Goal: Information Seeking & Learning: Learn about a topic

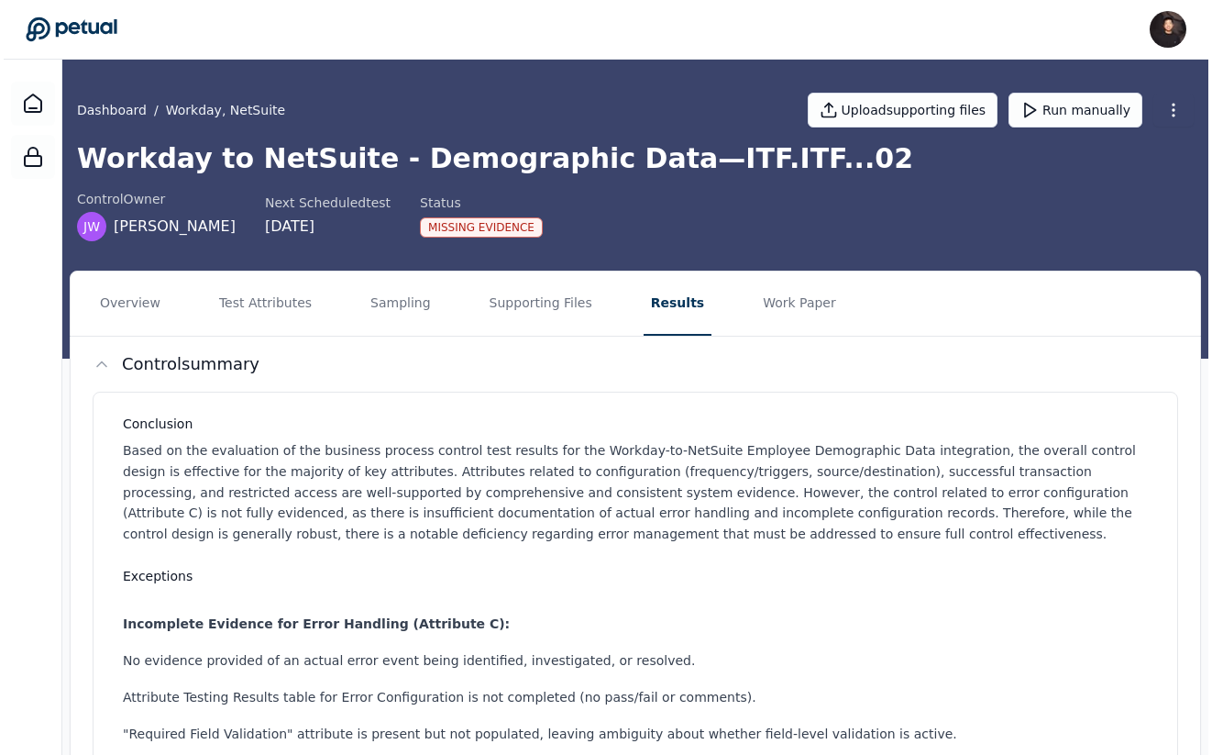
scroll to position [1089, 0]
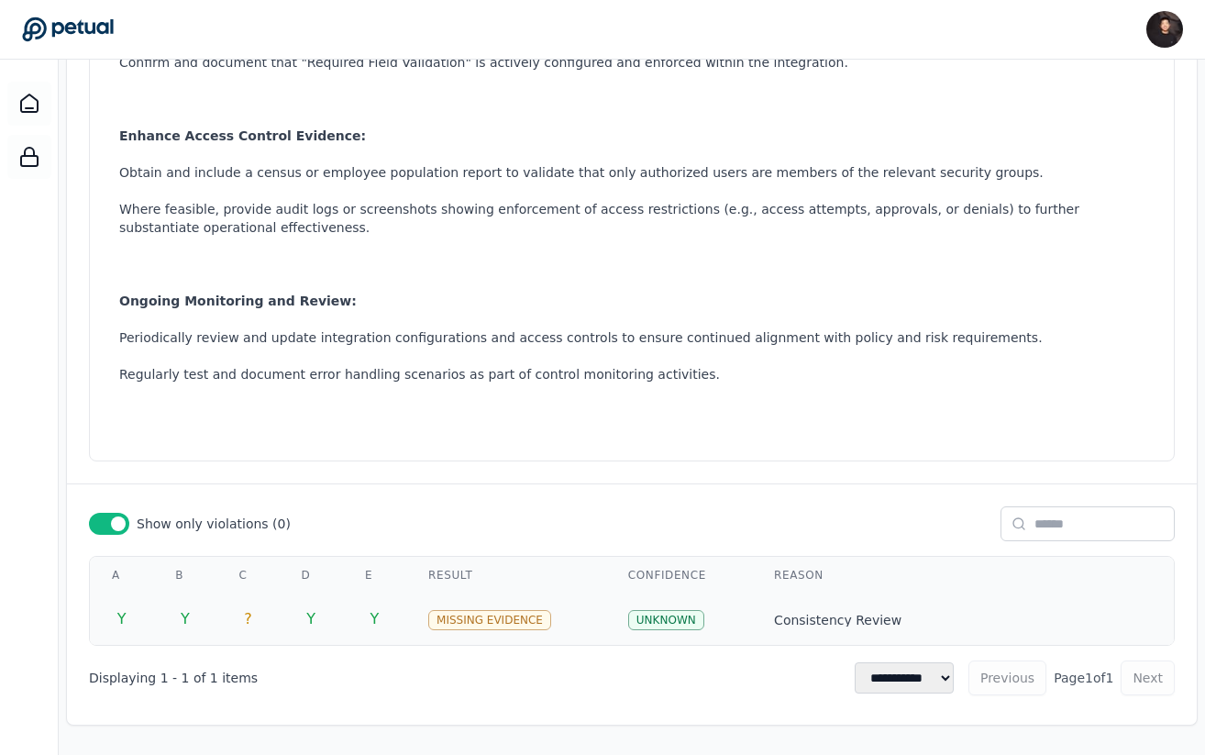
click at [766, 625] on td "Consistency Review Inconsistencies Found and Resolution: Attribute Naming and R…" at bounding box center [963, 618] width 422 height 51
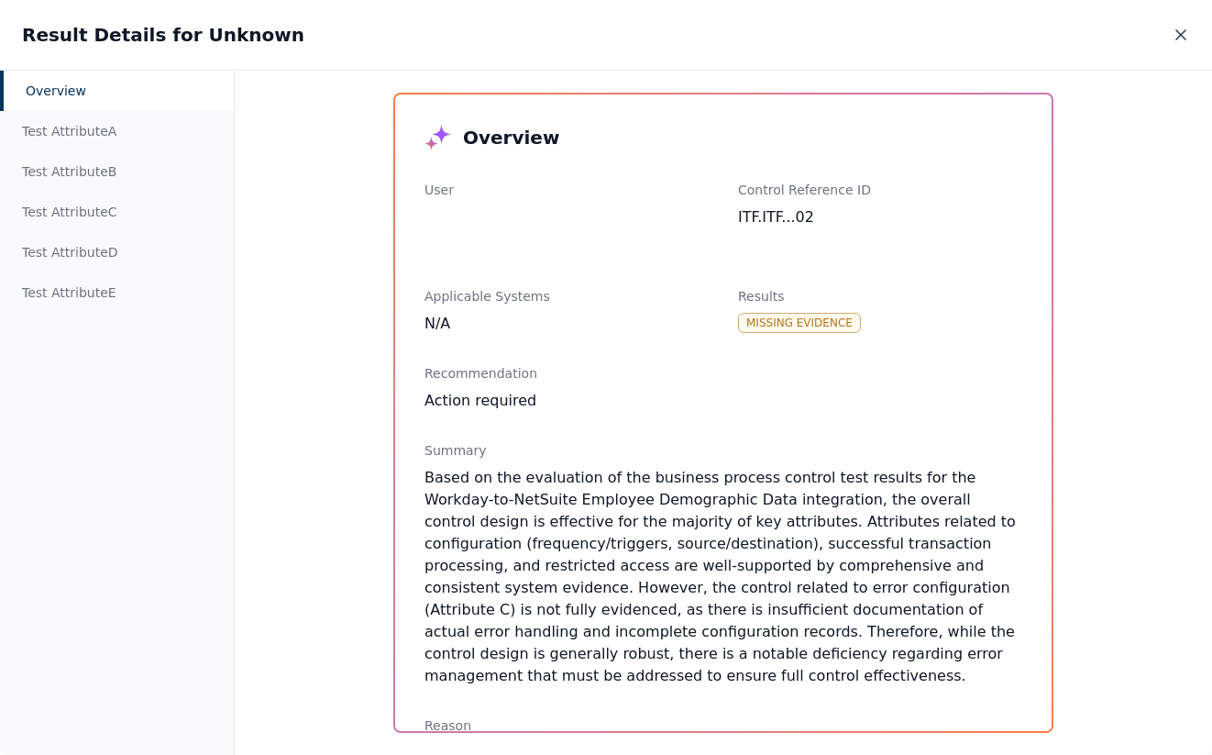
click at [1182, 29] on icon at bounding box center [1181, 35] width 18 height 18
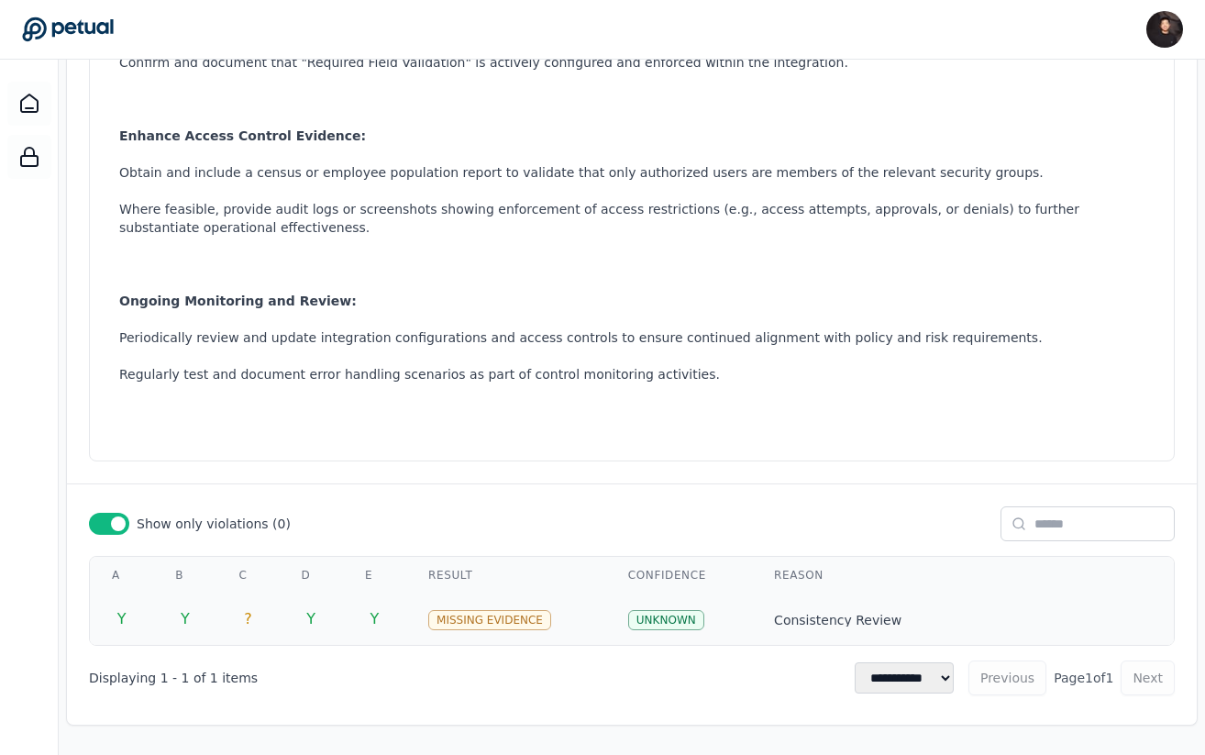
click at [827, 625] on h2 "Consistency Review" at bounding box center [963, 620] width 378 height 17
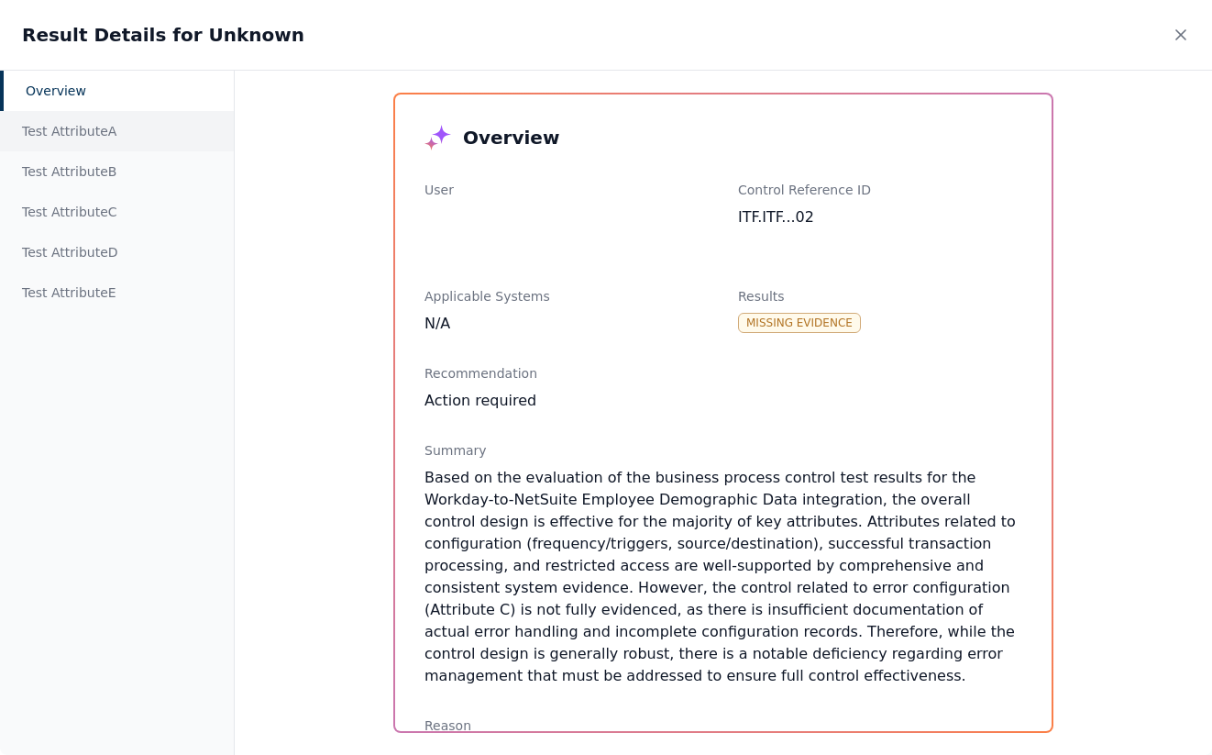
click at [116, 149] on div "Test Attribute A" at bounding box center [117, 131] width 234 height 40
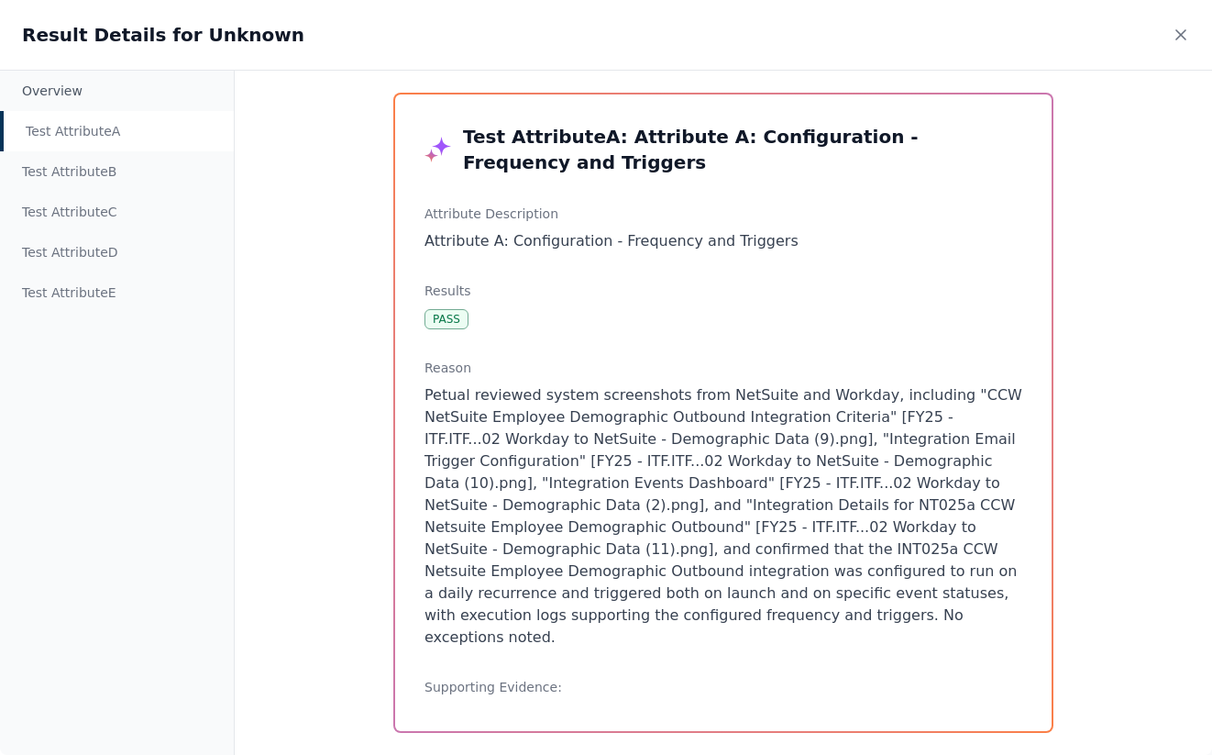
scroll to position [2, 0]
click at [1173, 37] on icon at bounding box center [1181, 35] width 18 height 18
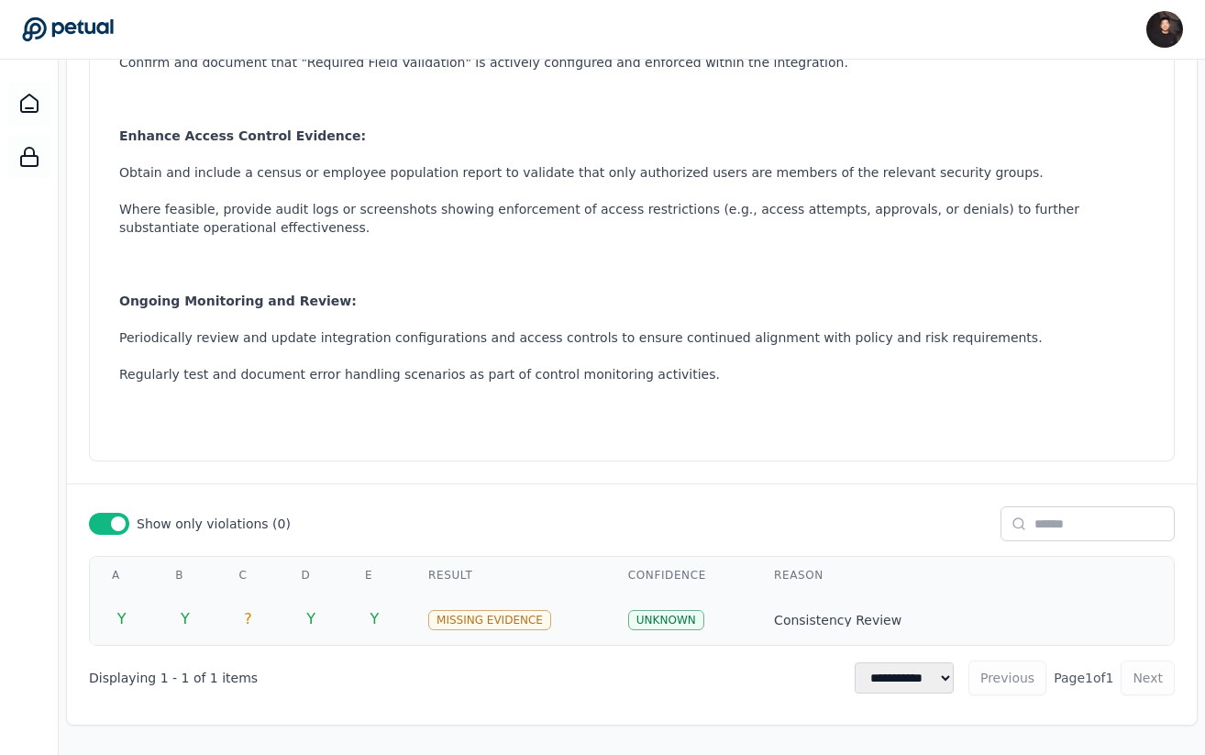
click at [828, 620] on h2 "Consistency Review" at bounding box center [963, 620] width 378 height 17
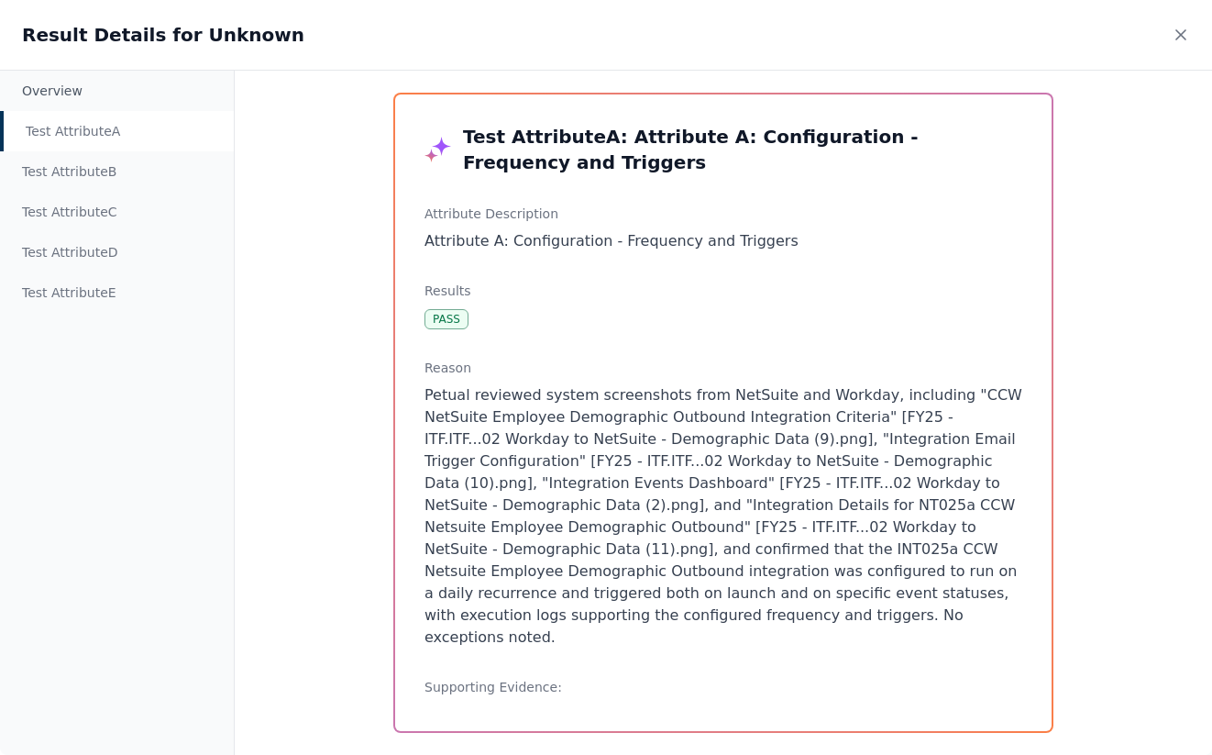
scroll to position [2, 0]
click at [473, 679] on div "Test Attribute A : Attribute A: Configuration - Frequency and Triggers Attribut…" at bounding box center [723, 412] width 657 height 636
click at [81, 104] on div "Overview" at bounding box center [117, 91] width 234 height 40
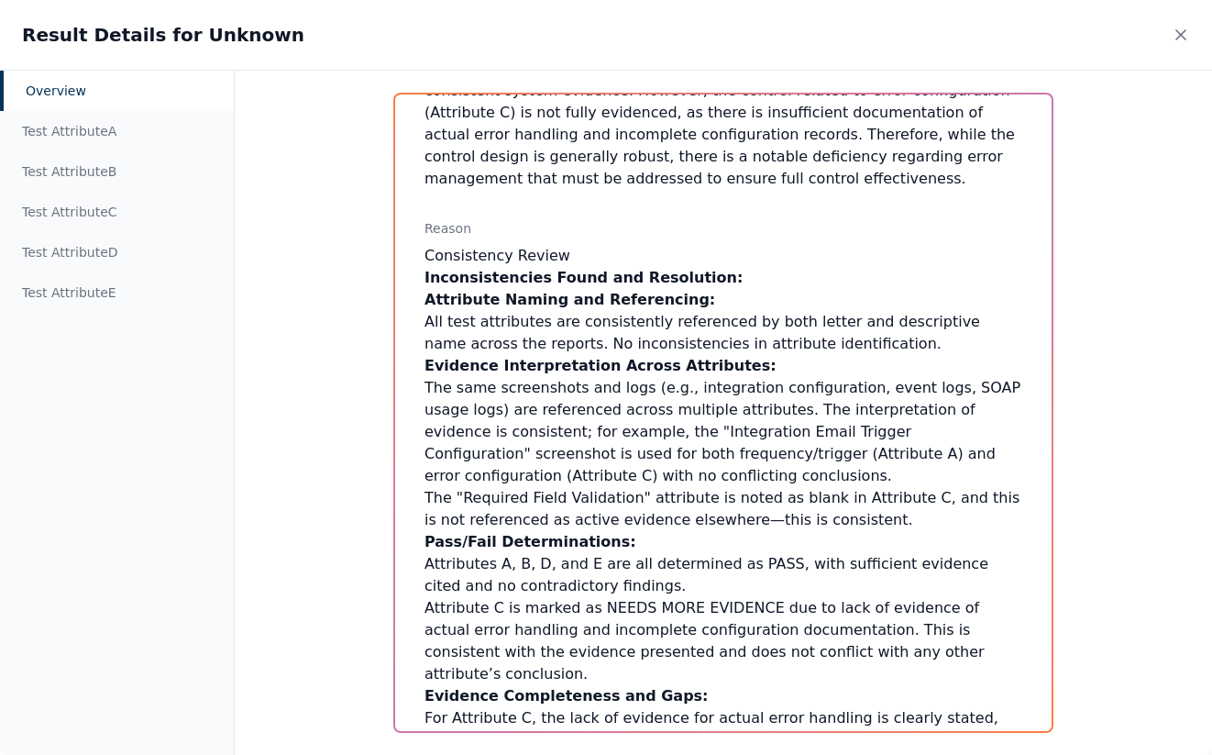
scroll to position [478, 0]
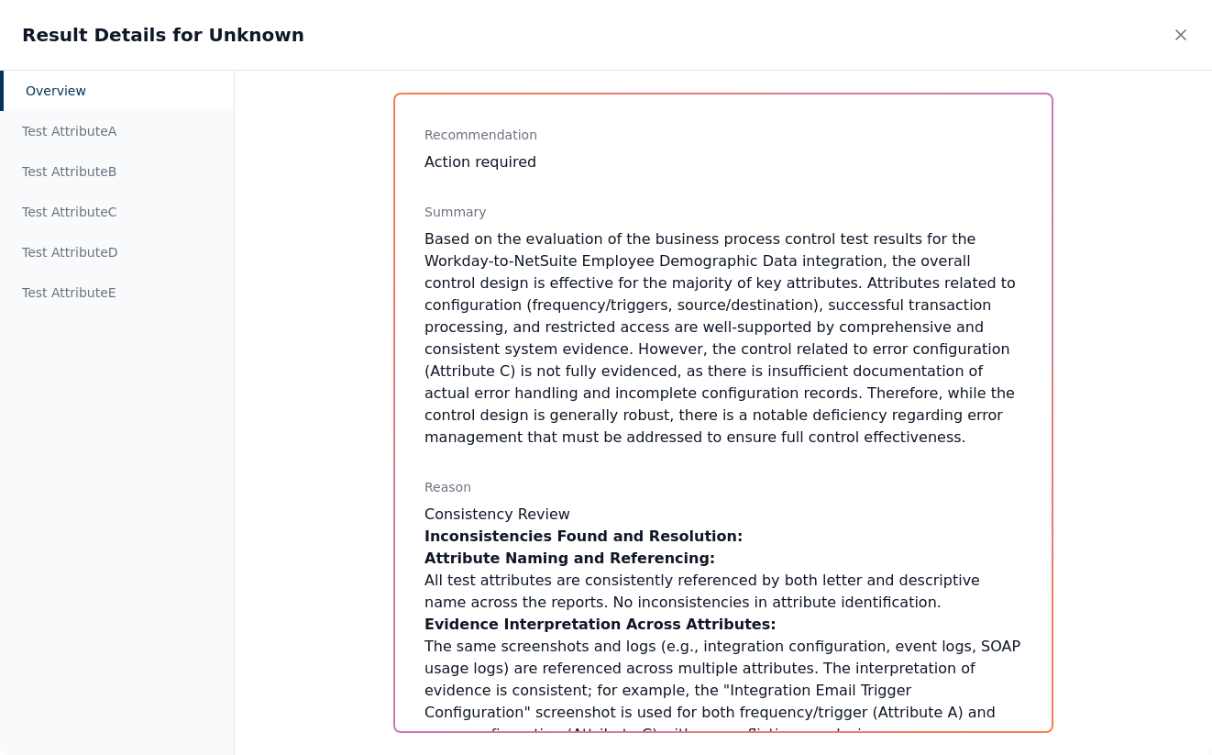
scroll to position [252, 0]
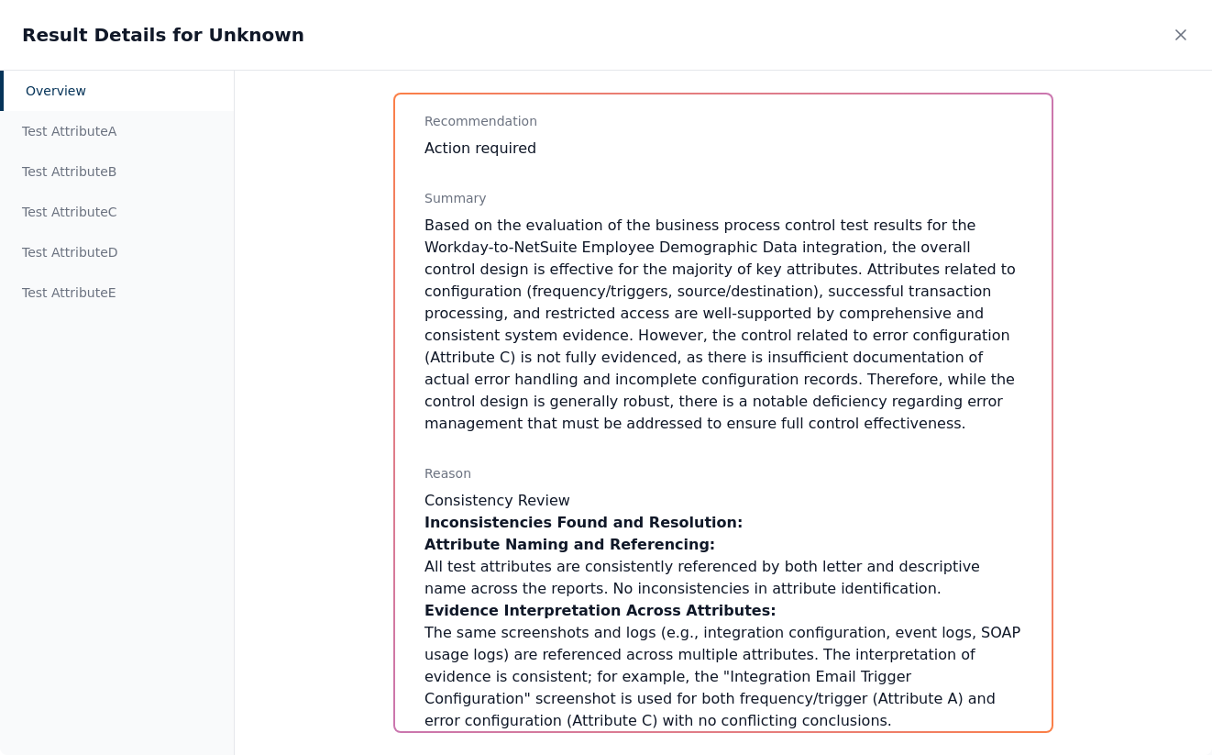
click at [449, 464] on div "Reason" at bounding box center [724, 473] width 598 height 18
copy div "Reason"
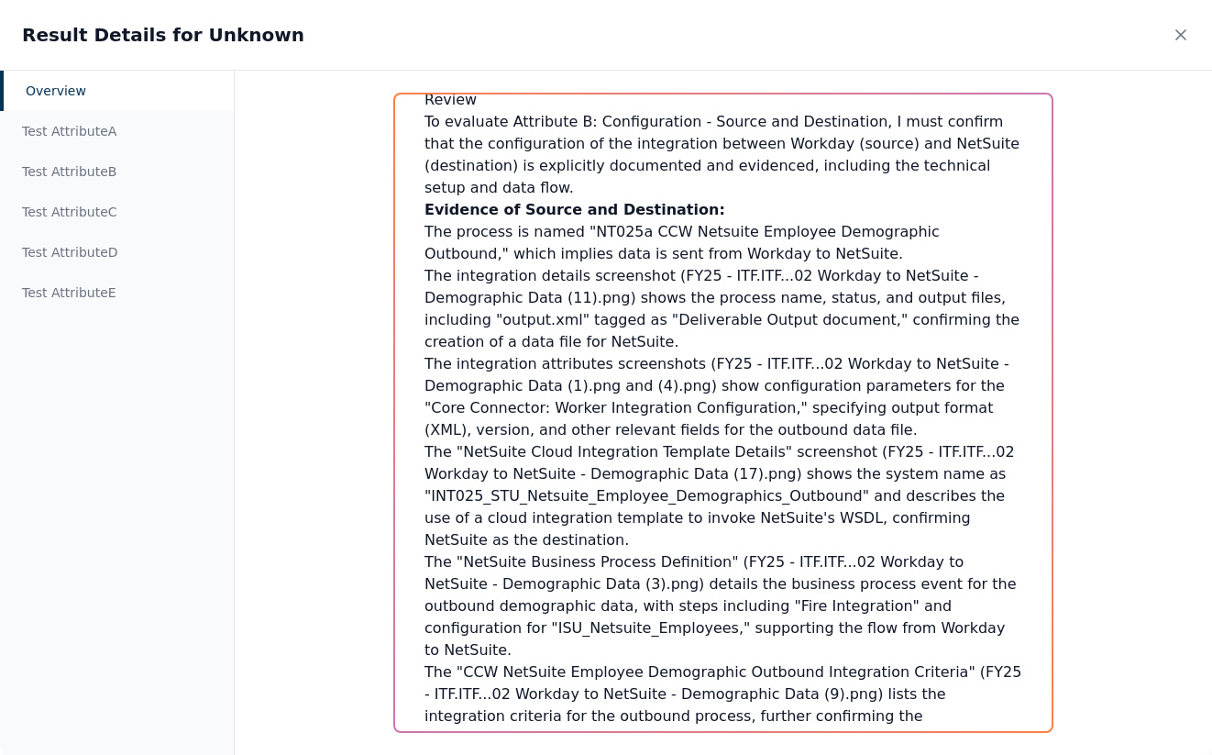
scroll to position [3415, 0]
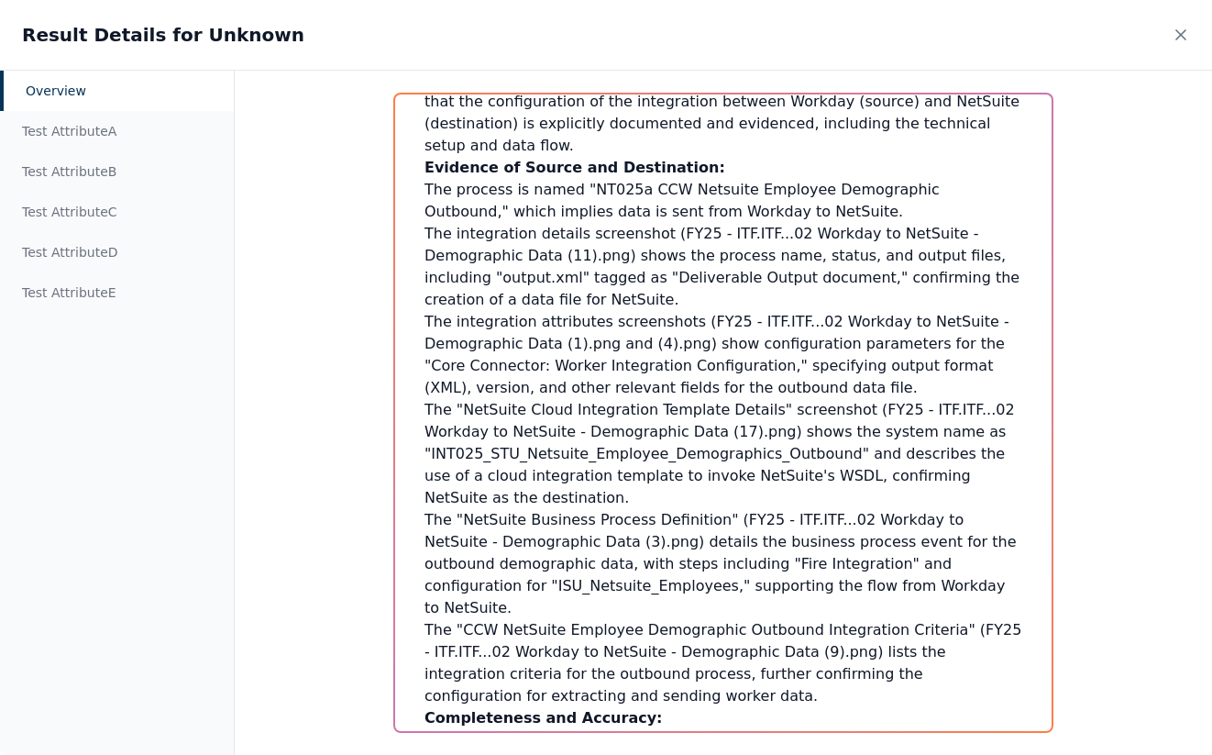
click at [1191, 443] on div "Overview Test Attribute A Test Attribute B Test Attribute C Test Attribute D Te…" at bounding box center [606, 412] width 1212 height 685
click at [1193, 41] on div "Result Details for Unknown" at bounding box center [606, 35] width 1212 height 70
click at [1179, 38] on icon at bounding box center [1181, 35] width 18 height 18
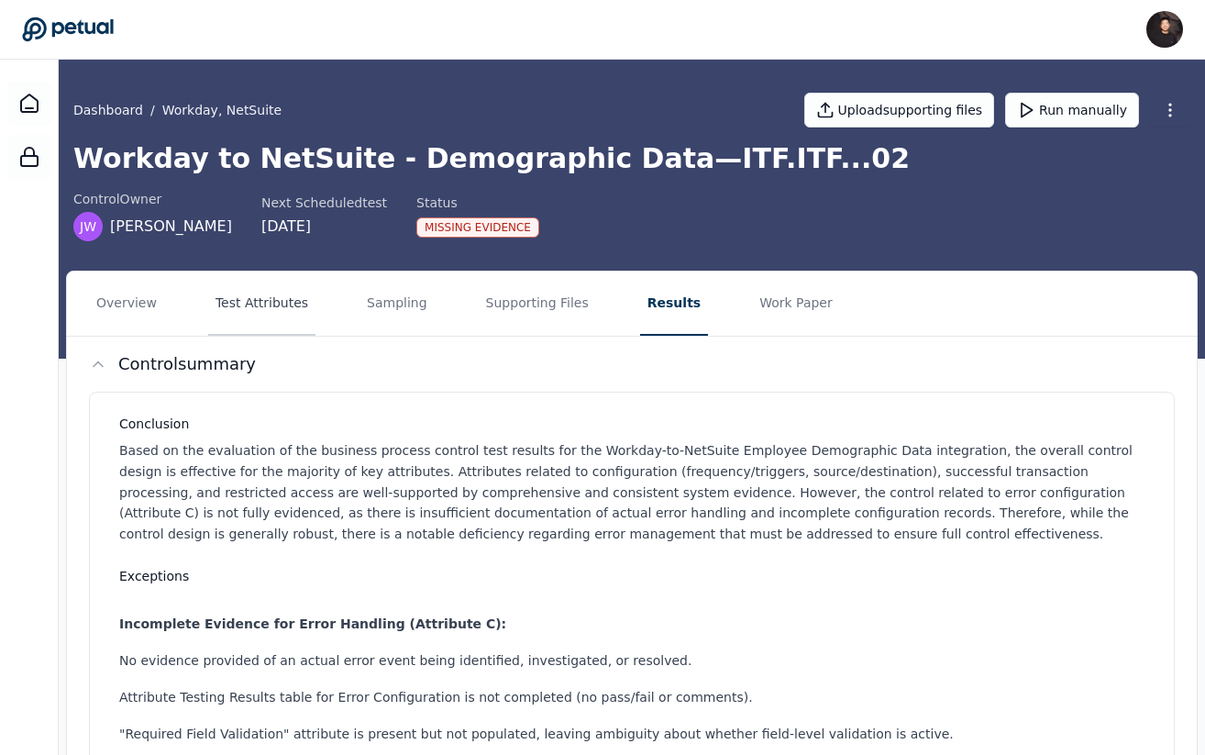
click at [280, 315] on button "Test Attributes" at bounding box center [261, 303] width 107 height 64
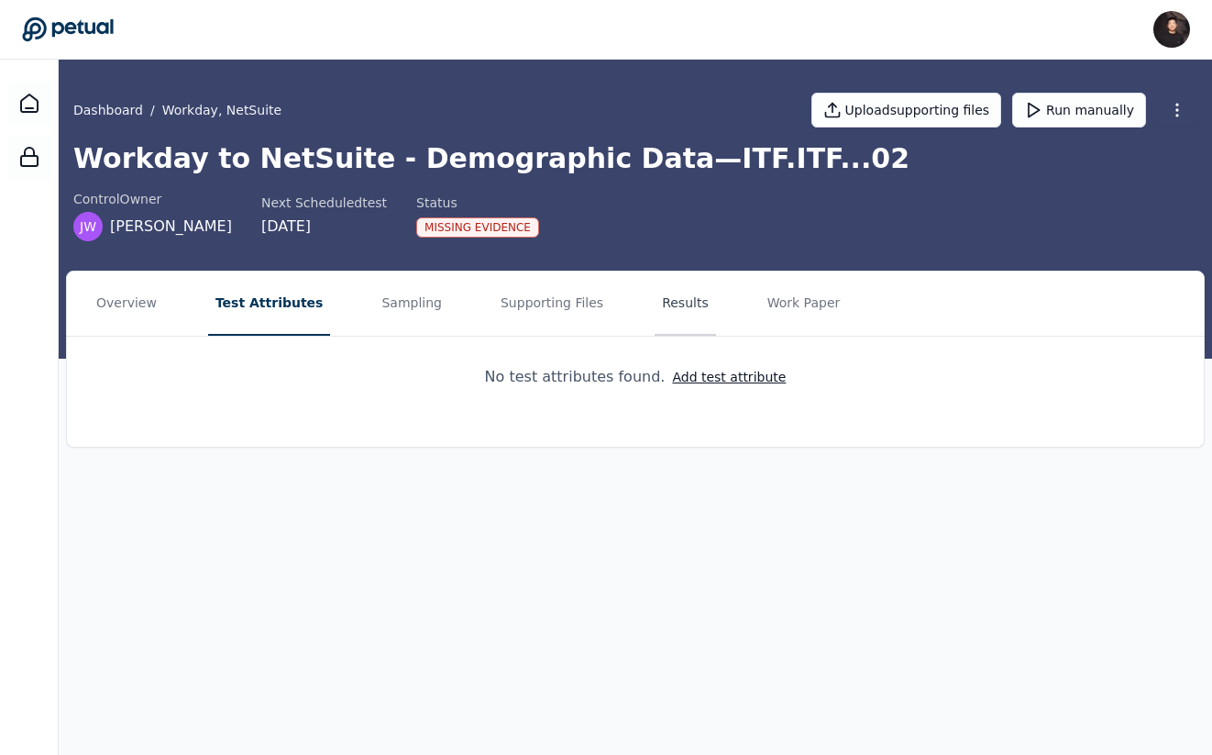
click at [655, 287] on button "Results" at bounding box center [685, 303] width 61 height 64
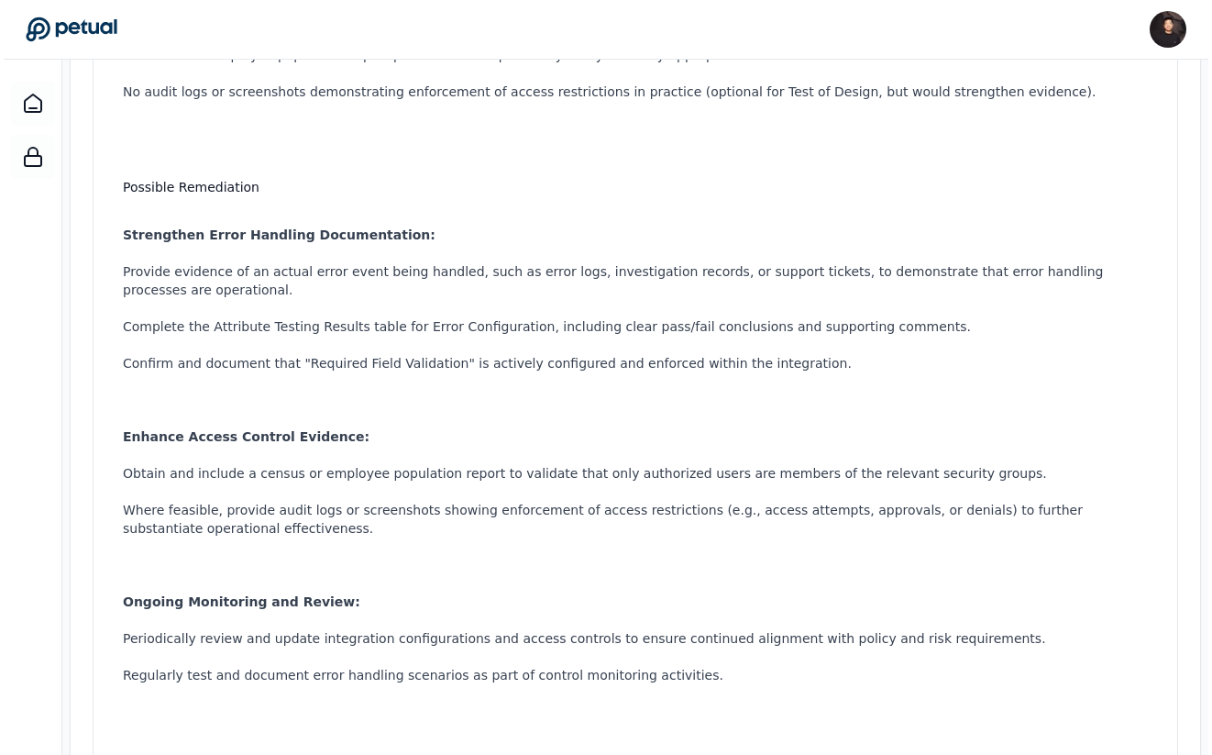
scroll to position [1089, 0]
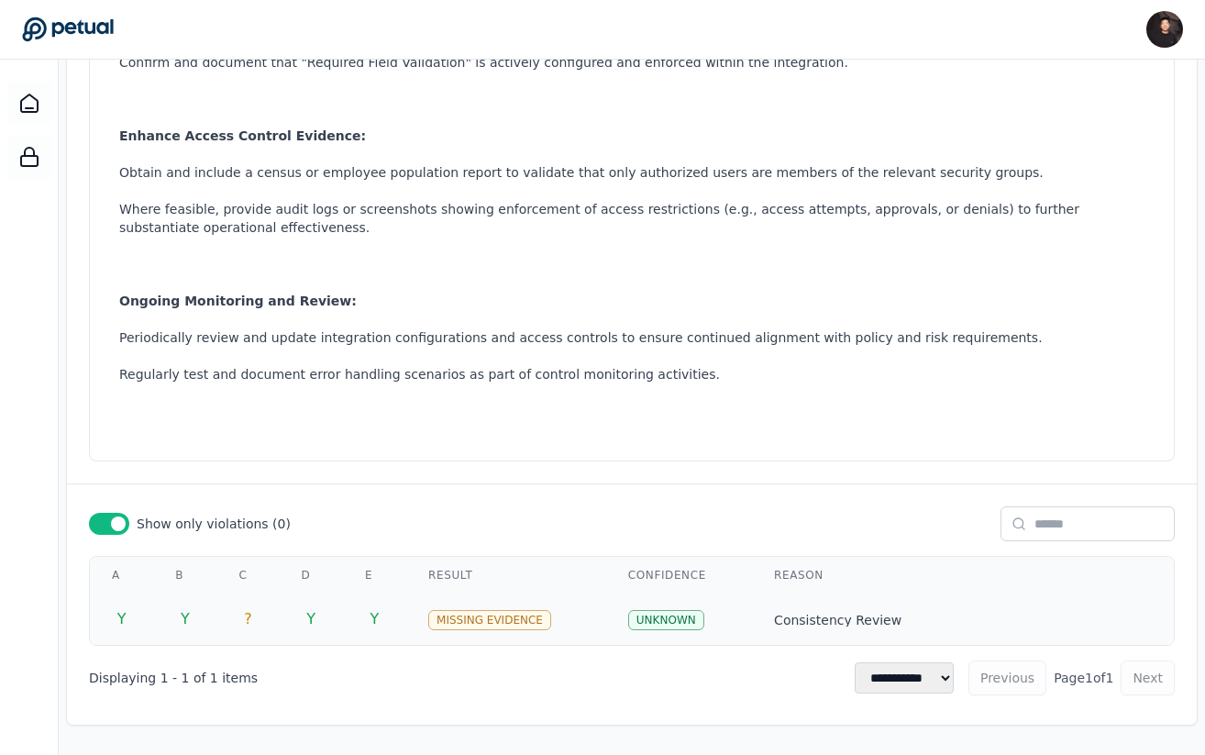
click at [800, 626] on td "Consistency Review Inconsistencies Found and Resolution: Attribute Naming and R…" at bounding box center [963, 618] width 422 height 51
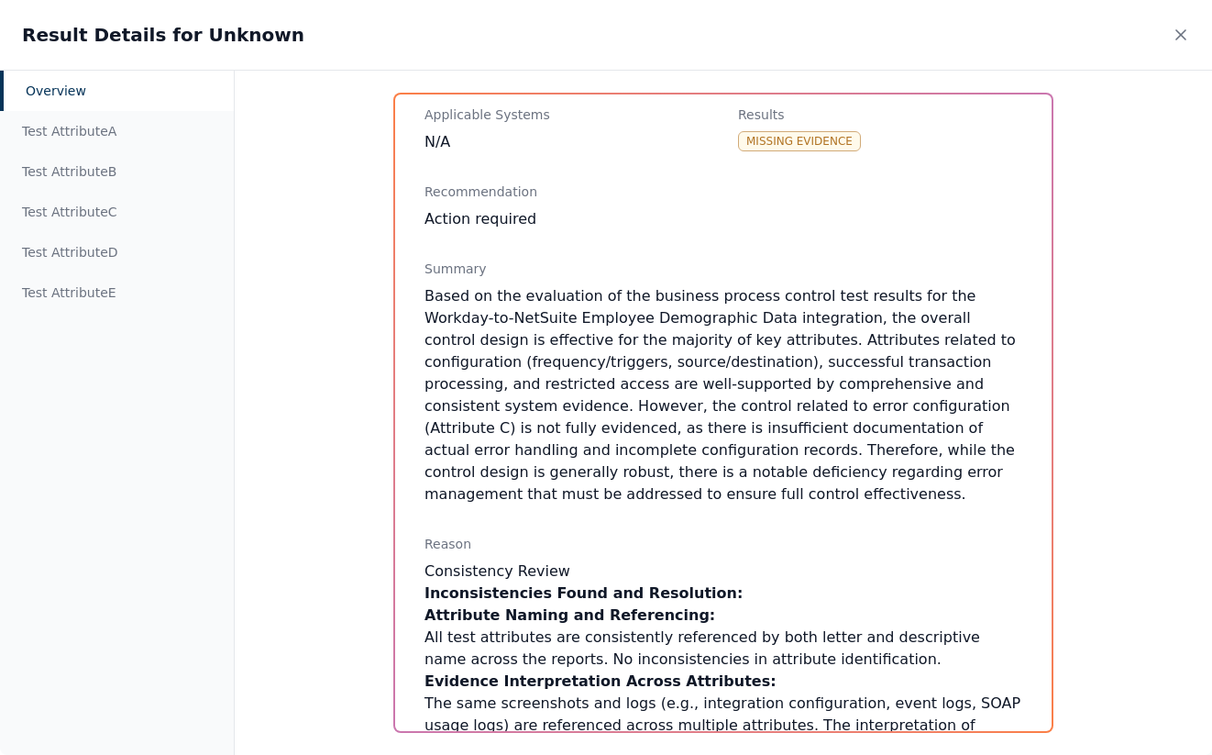
scroll to position [187, 0]
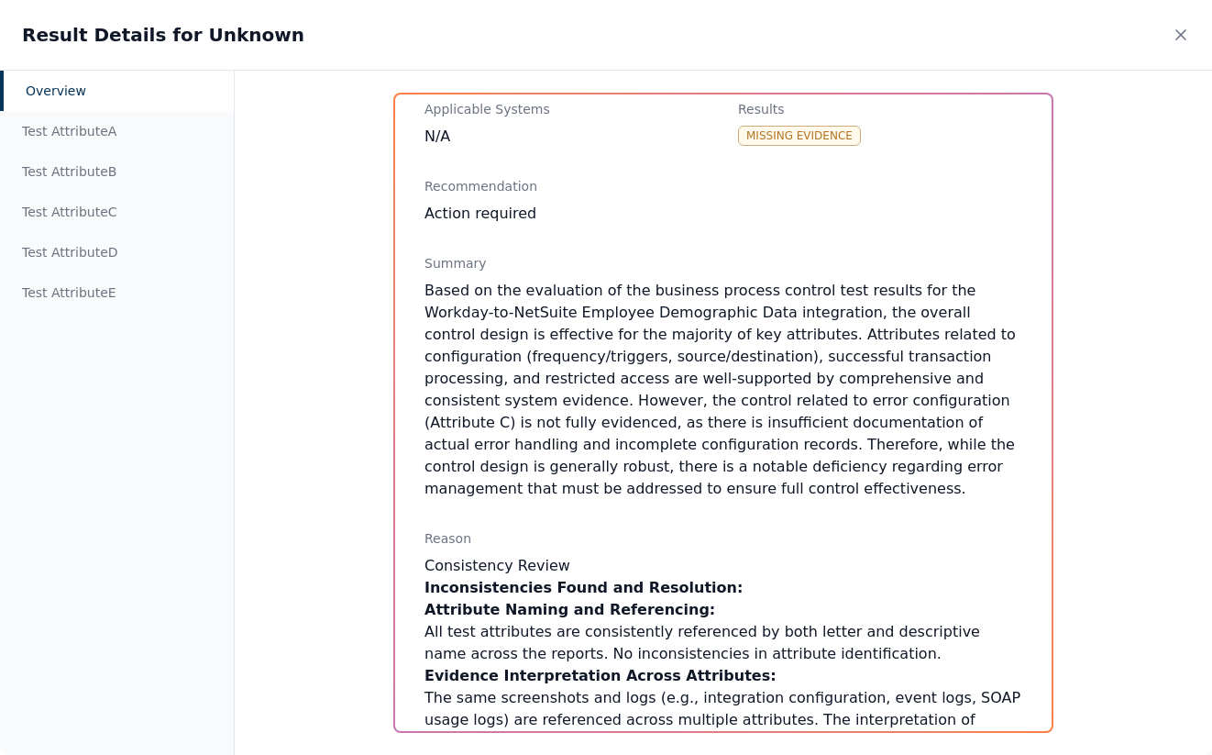
click at [455, 529] on div "Reason" at bounding box center [724, 538] width 598 height 18
copy div "Reason"
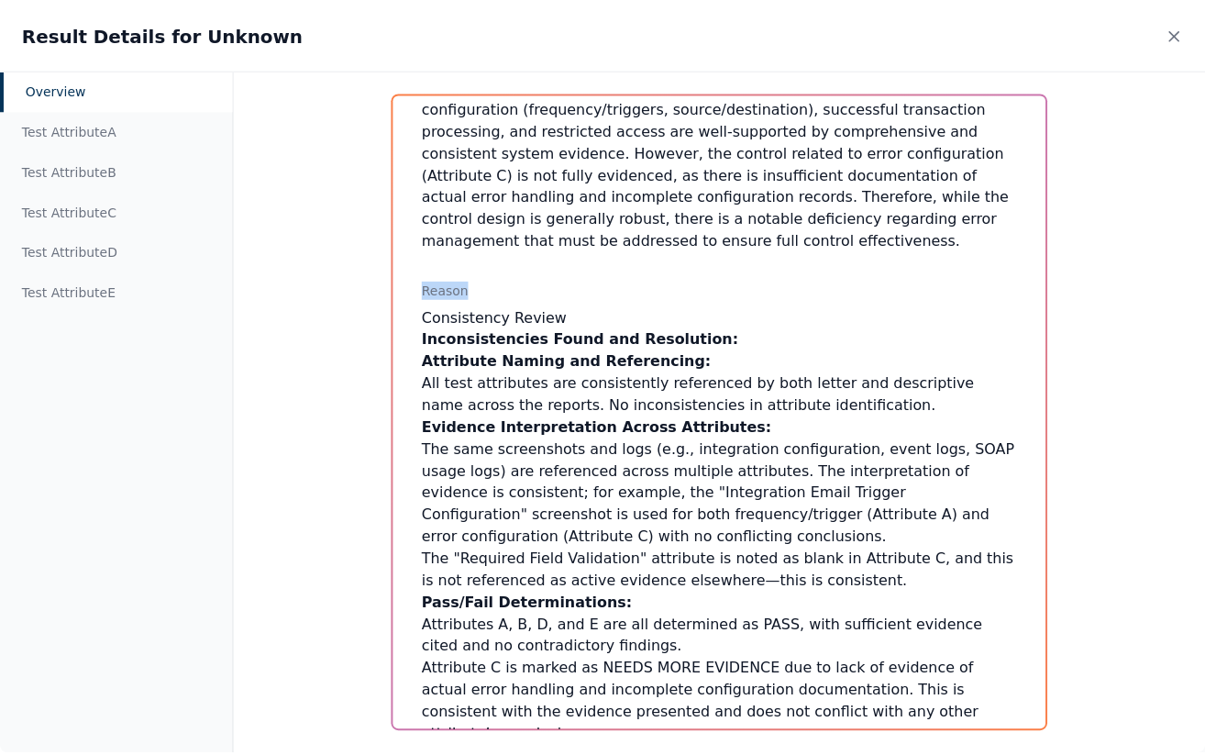
scroll to position [568, 0]
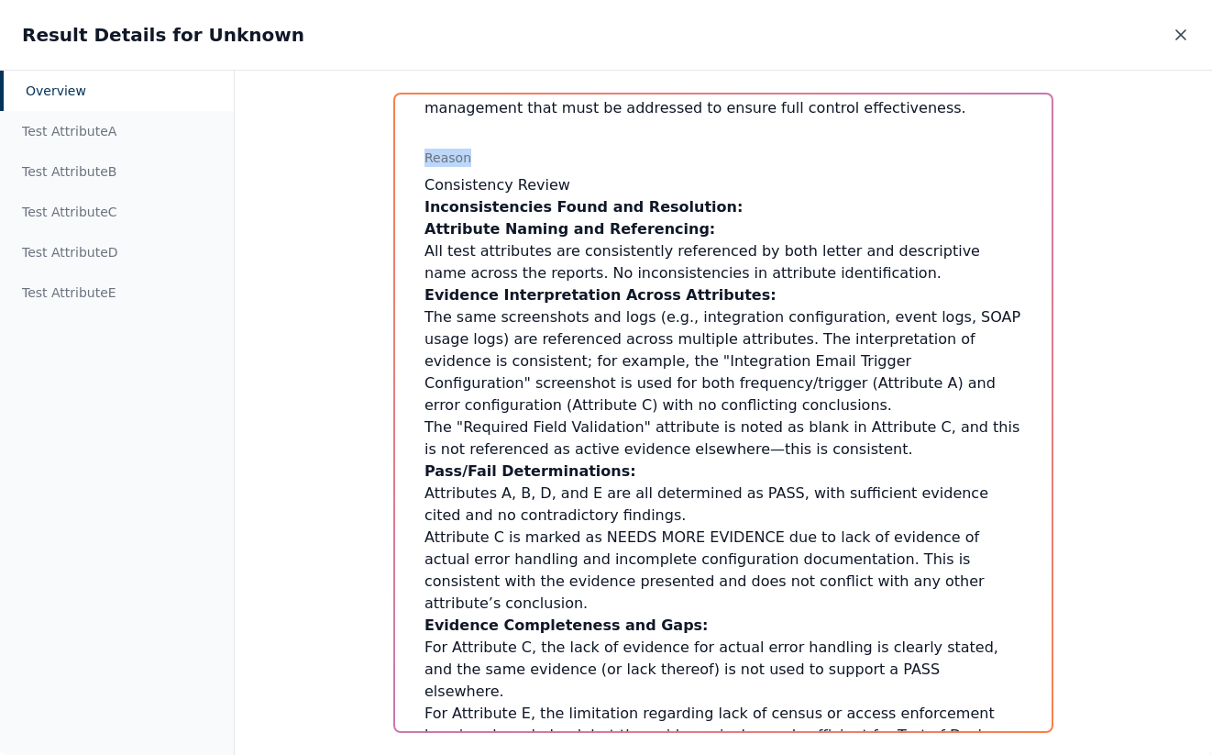
click at [1186, 33] on icon at bounding box center [1181, 35] width 18 height 18
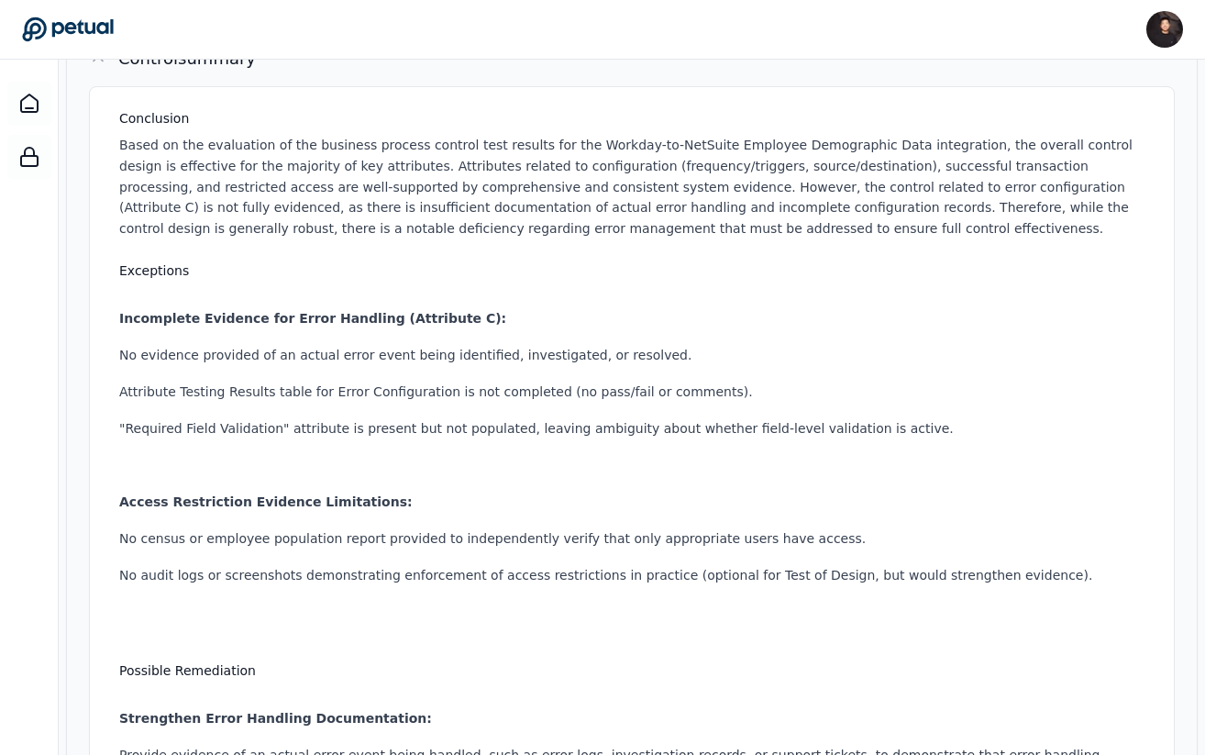
scroll to position [281, 0]
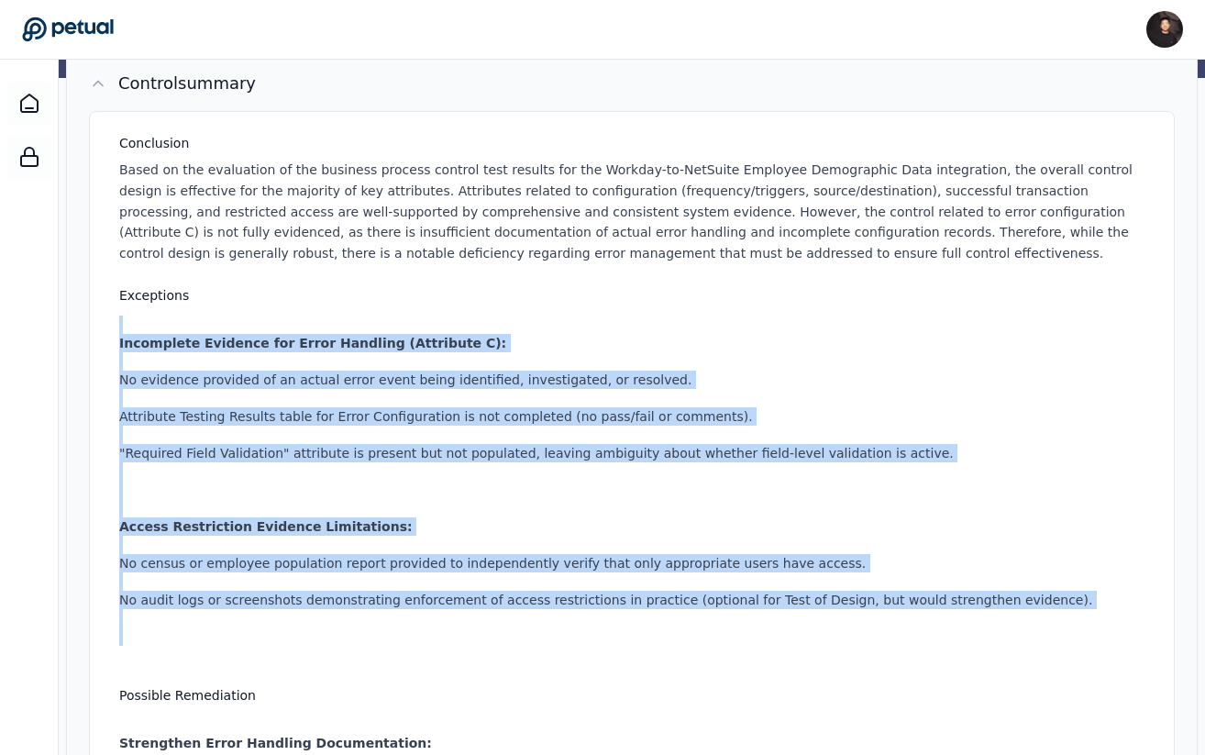
drag, startPoint x: 321, startPoint y: 329, endPoint x: 482, endPoint y: 659, distance: 367.5
click at [482, 659] on ul "Incomplete Evidence for Error Handling (Attribute C): No evidence provided of a…" at bounding box center [635, 489] width 1033 height 348
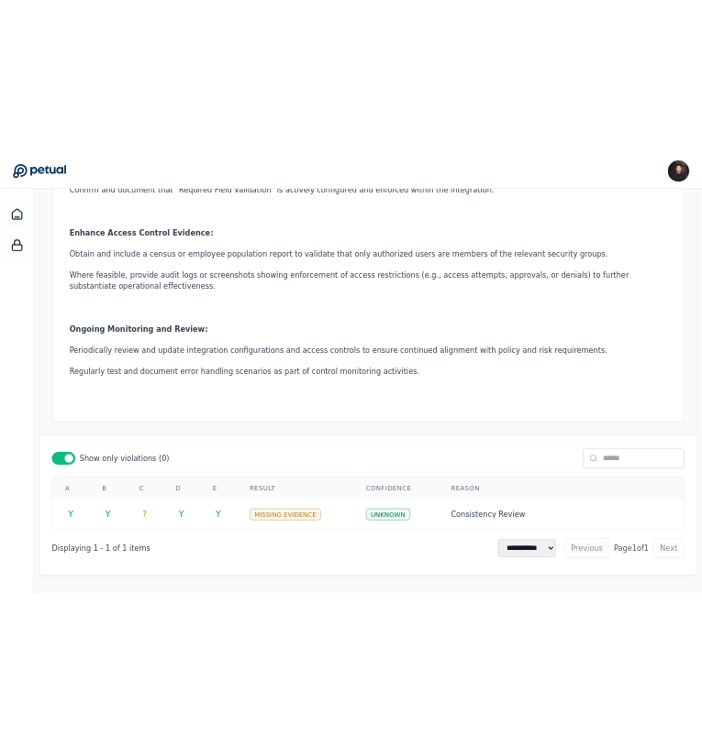
scroll to position [1129, 0]
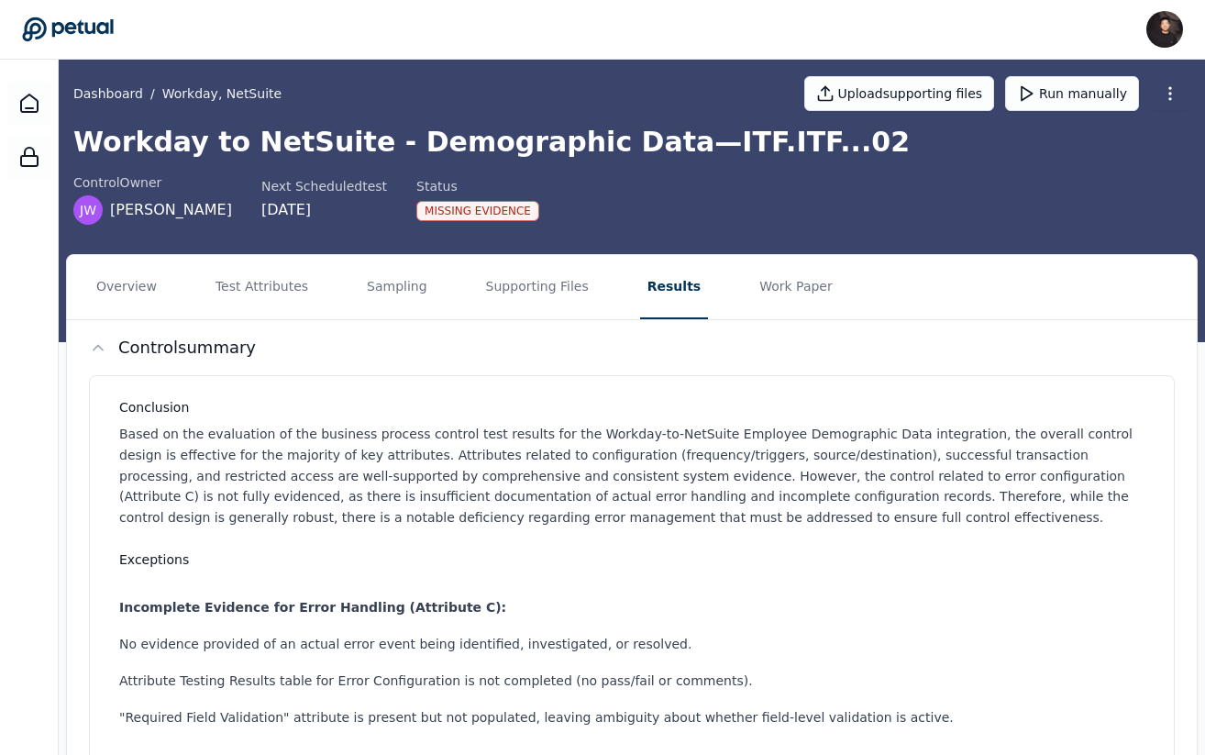
scroll to position [10, 0]
